Goal: Task Accomplishment & Management: Use online tool/utility

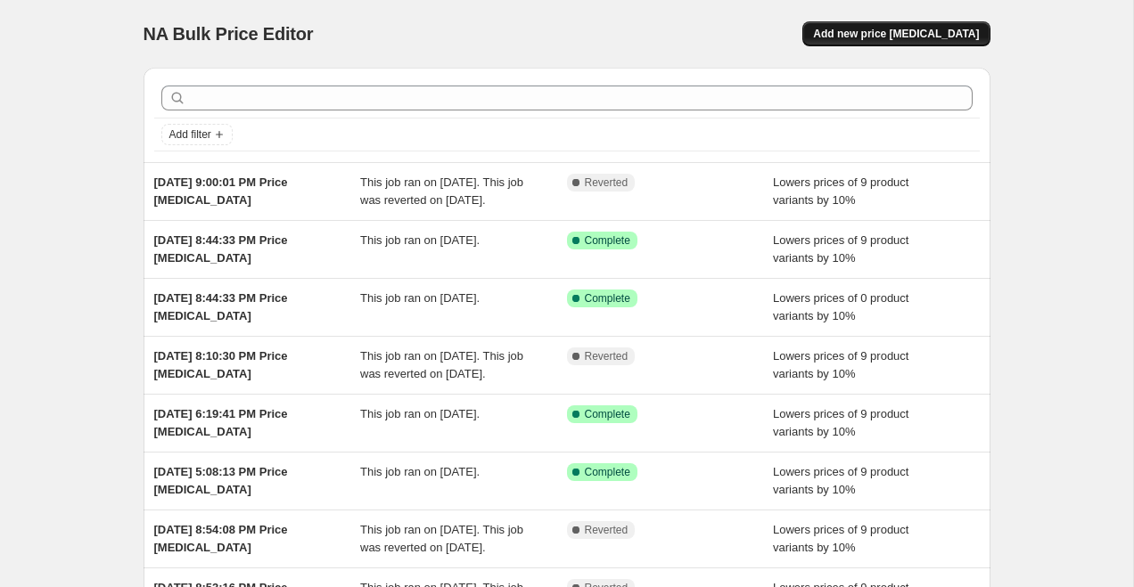
click at [862, 30] on span "Add new price change job" at bounding box center [896, 34] width 166 height 14
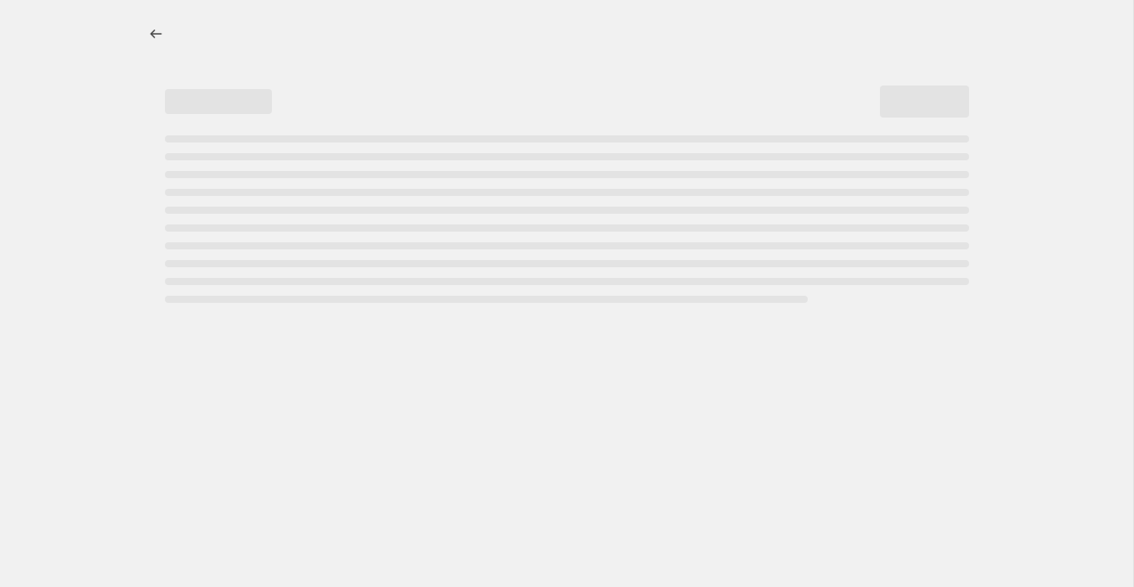
select select "percentage"
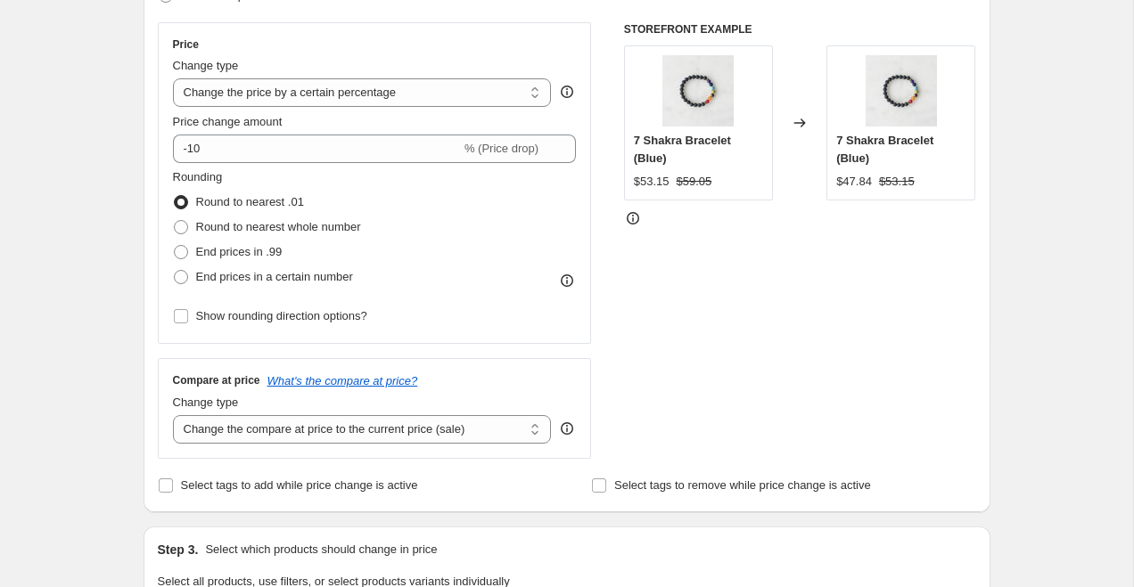
scroll to position [325, 0]
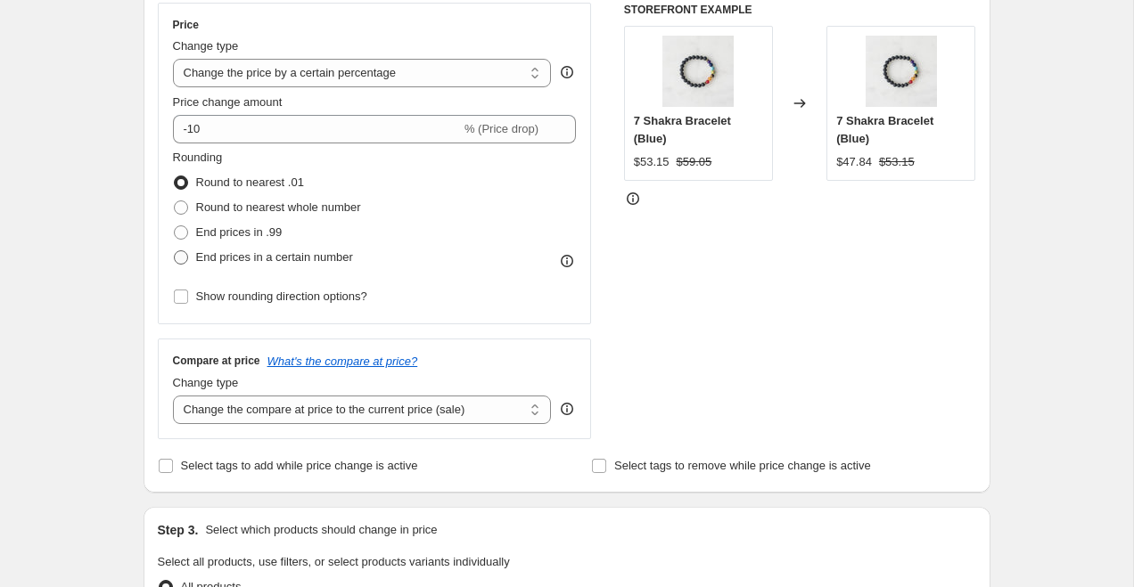
click at [290, 261] on span "End prices in a certain number" at bounding box center [274, 256] width 157 height 13
click at [175, 251] on input "End prices in a certain number" at bounding box center [174, 250] width 1 height 1
radio input "true"
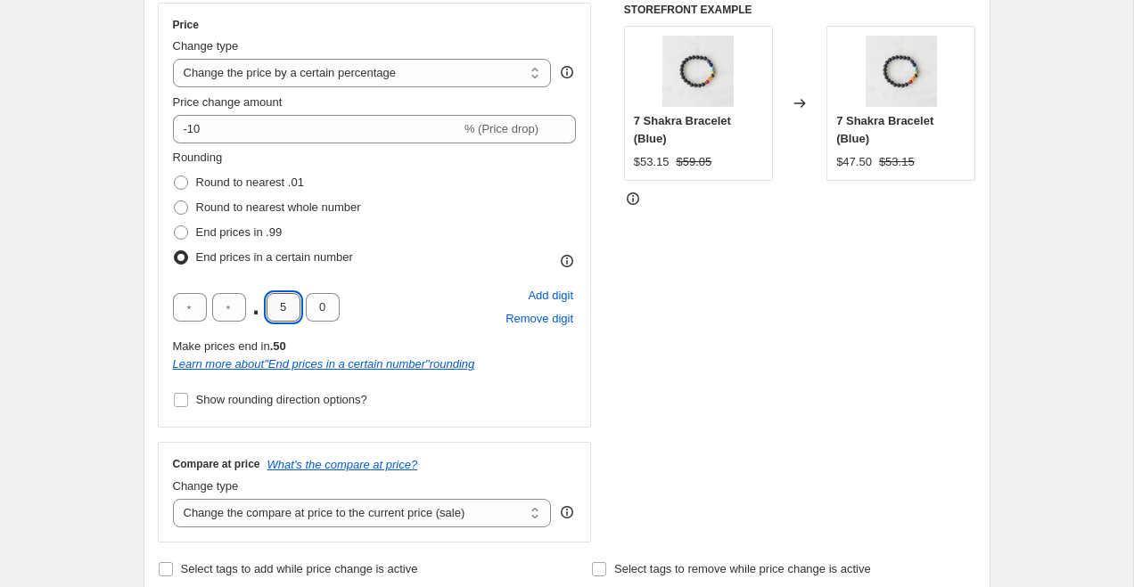
click at [289, 309] on input "5" at bounding box center [283, 307] width 34 height 29
type input "9"
type input "5"
click at [712, 363] on div "STOREFRONT EXAMPLE 7 Shakra Bracelet (Blue) $53.15 $59.05 Changed to 7 Shakra B…" at bounding box center [800, 273] width 352 height 540
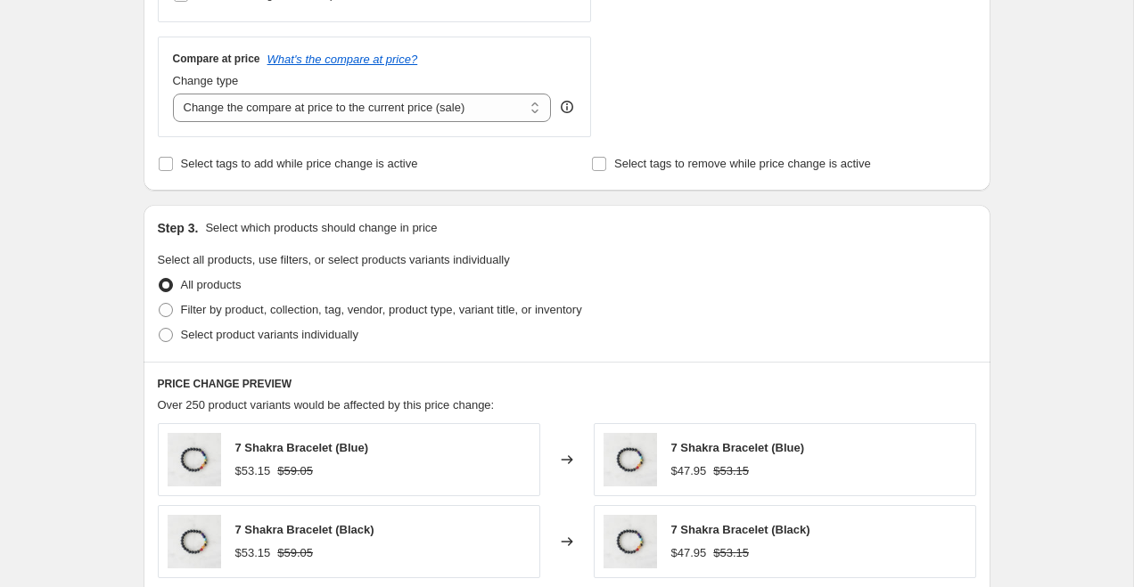
scroll to position [733, 0]
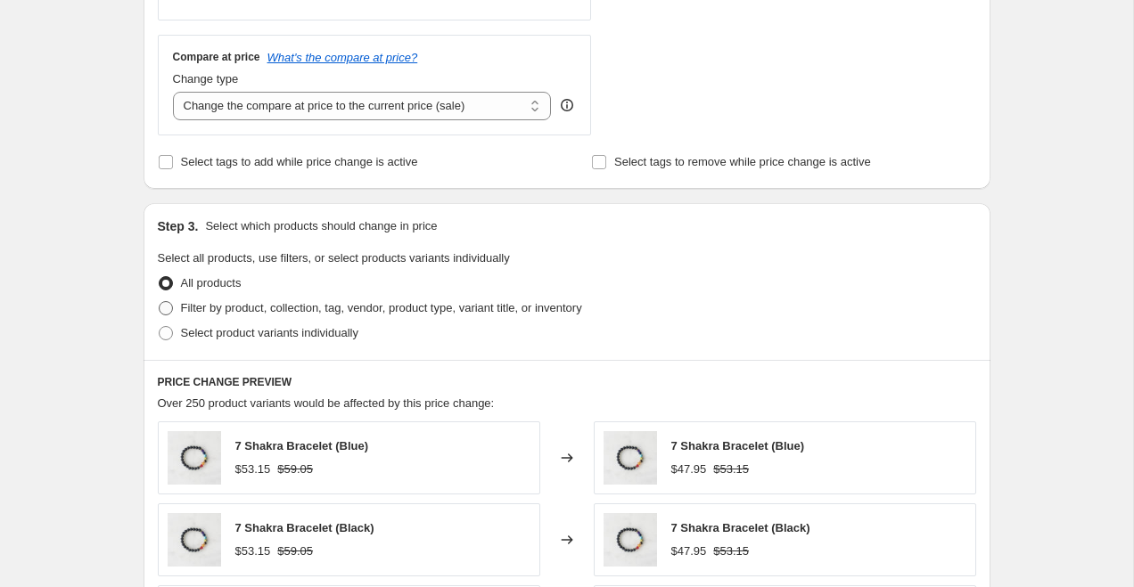
click at [410, 307] on span "Filter by product, collection, tag, vendor, product type, variant title, or inv…" at bounding box center [381, 307] width 401 height 13
click at [160, 302] on input "Filter by product, collection, tag, vendor, product type, variant title, or inv…" at bounding box center [159, 301] width 1 height 1
radio input "true"
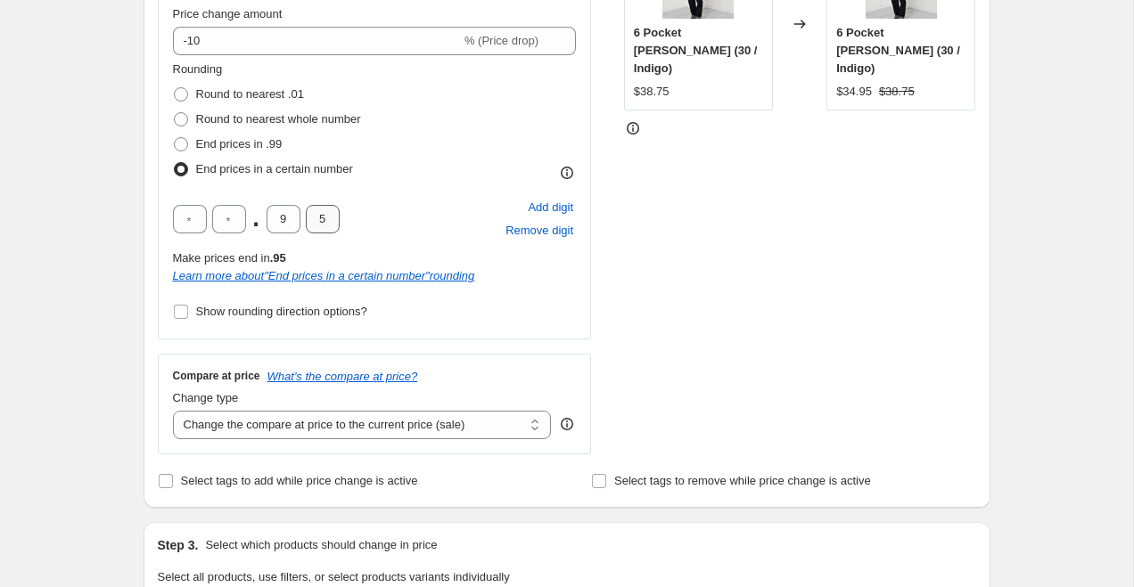
scroll to position [415, 0]
click at [314, 427] on select "Change the compare at price to the current price (sale) Change the compare at p…" at bounding box center [362, 423] width 379 height 29
select select "no_change"
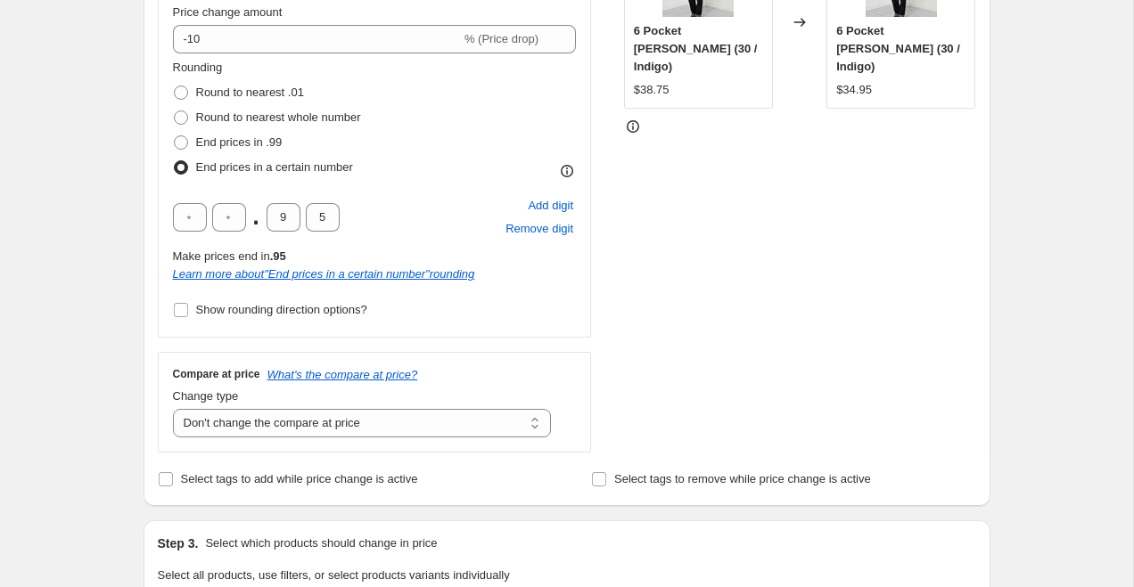
click at [855, 298] on div "STOREFRONT EXAMPLE 6 Pocket Jean (30 / Indigo) $38.75 Changed to 6 Pocket Jean …" at bounding box center [800, 183] width 352 height 540
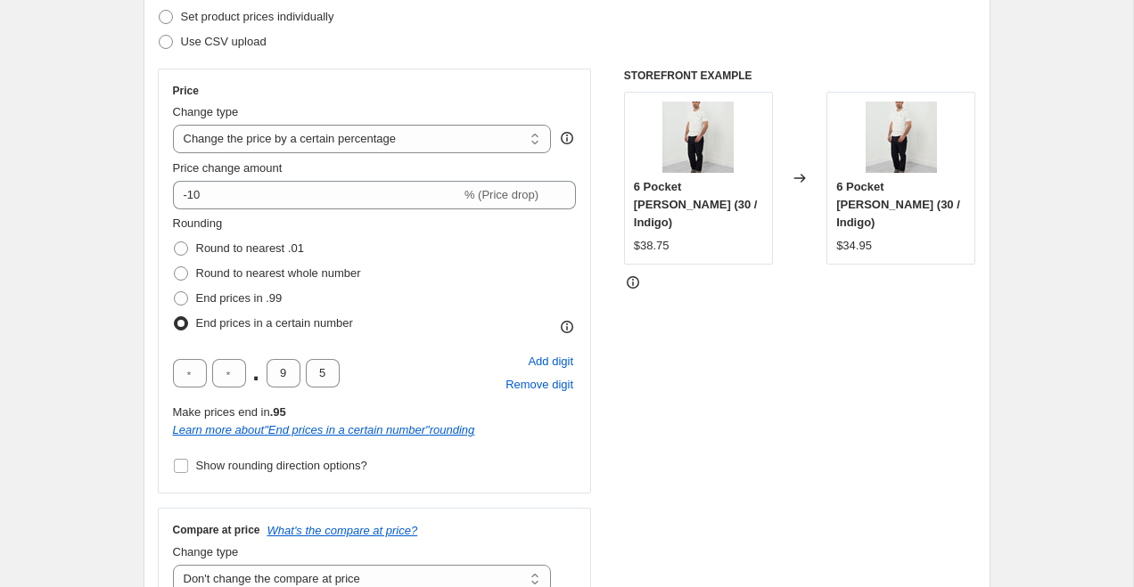
scroll to position [254, 0]
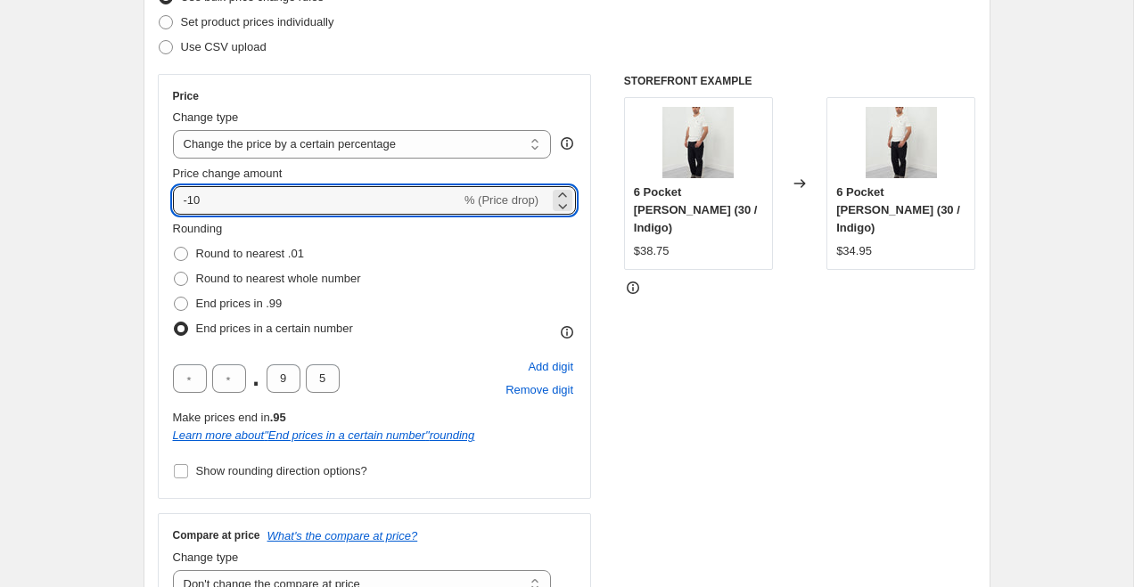
drag, startPoint x: 228, startPoint y: 201, endPoint x: 99, endPoint y: 201, distance: 129.2
type input "0"
click at [897, 340] on div "STOREFRONT EXAMPLE 6 Pocket Jean (30 / Indigo) $38.75 Changed to 6 Pocket Jean …" at bounding box center [800, 344] width 352 height 540
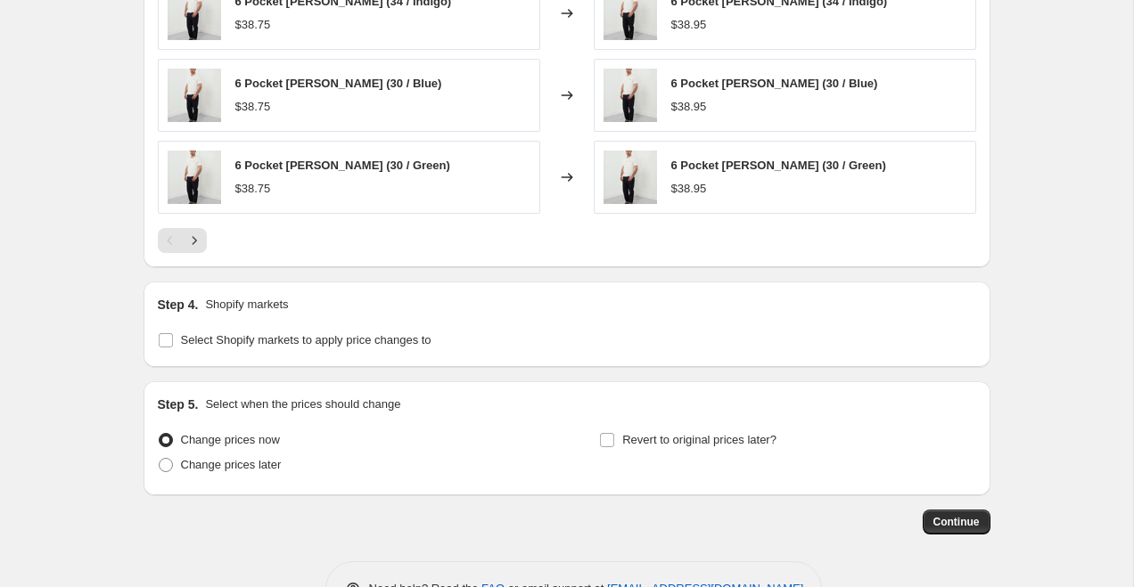
scroll to position [1543, 0]
click at [414, 343] on span "Select Shopify markets to apply price changes to" at bounding box center [306, 338] width 250 height 13
click at [173, 343] on input "Select Shopify markets to apply price changes to" at bounding box center [166, 339] width 14 height 14
checkbox input "true"
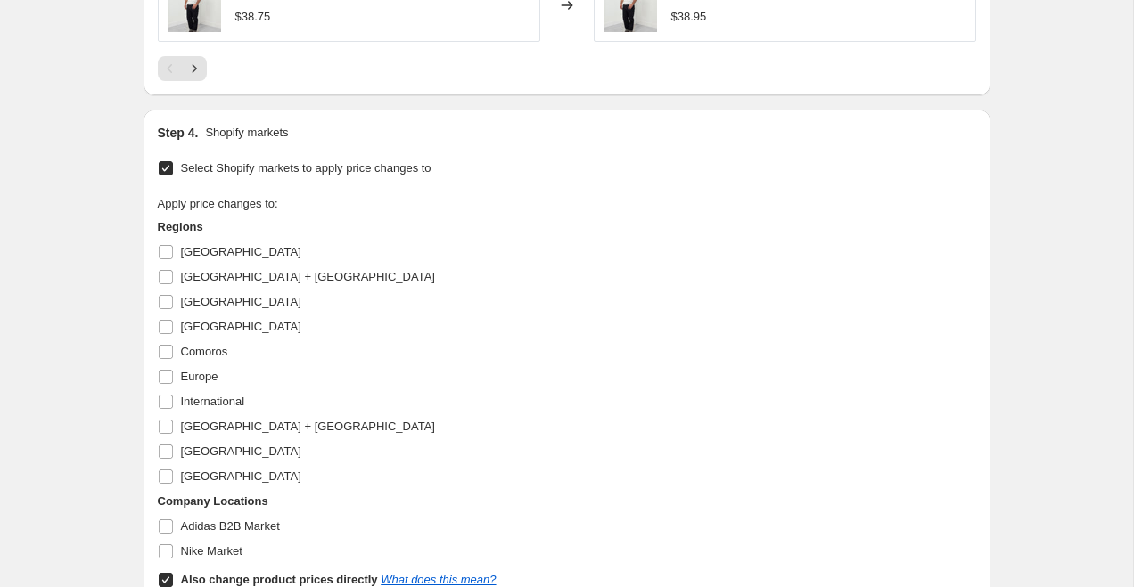
scroll to position [1732, 0]
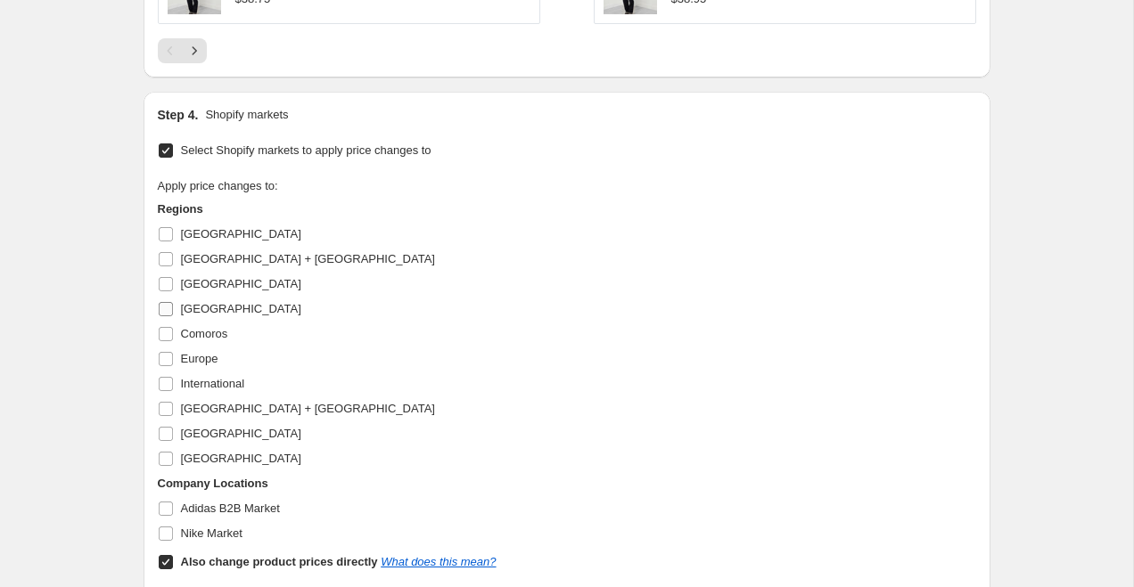
click at [197, 306] on span "Canada" at bounding box center [241, 308] width 120 height 13
click at [173, 306] on input "Canada" at bounding box center [166, 309] width 14 height 14
checkbox input "true"
